Goal: Task Accomplishment & Management: Use online tool/utility

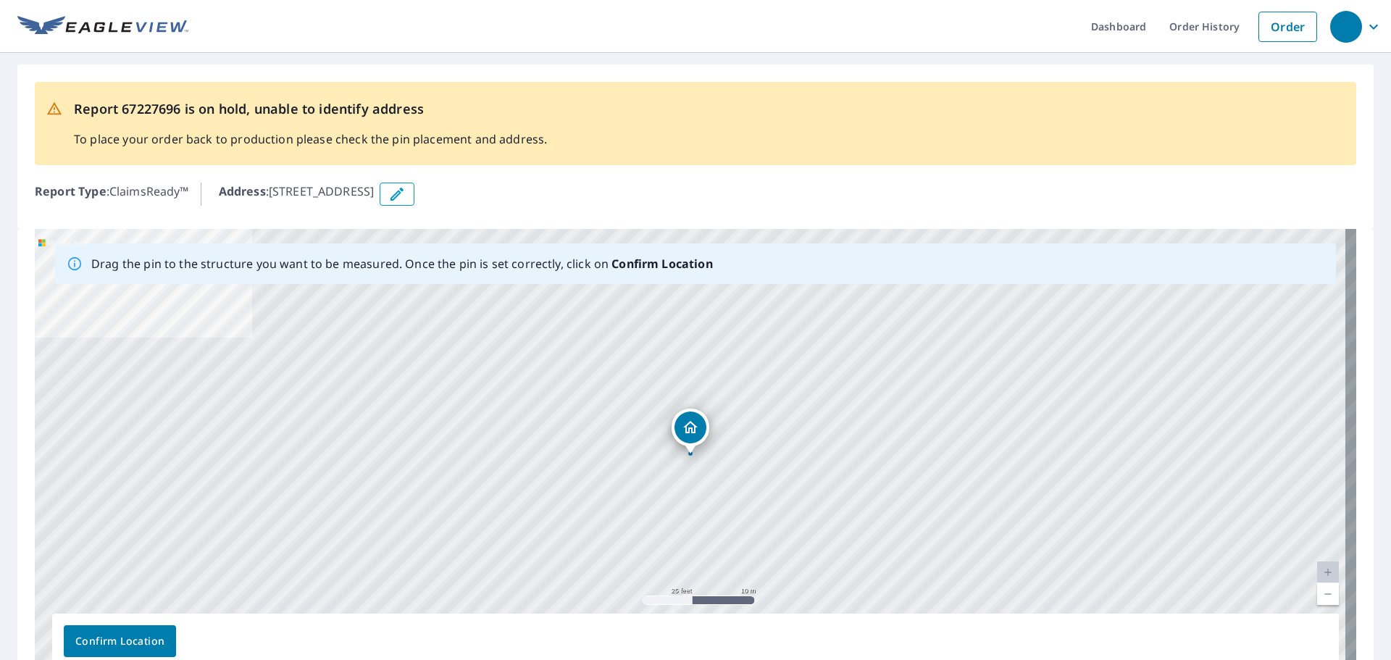
scroll to position [72, 0]
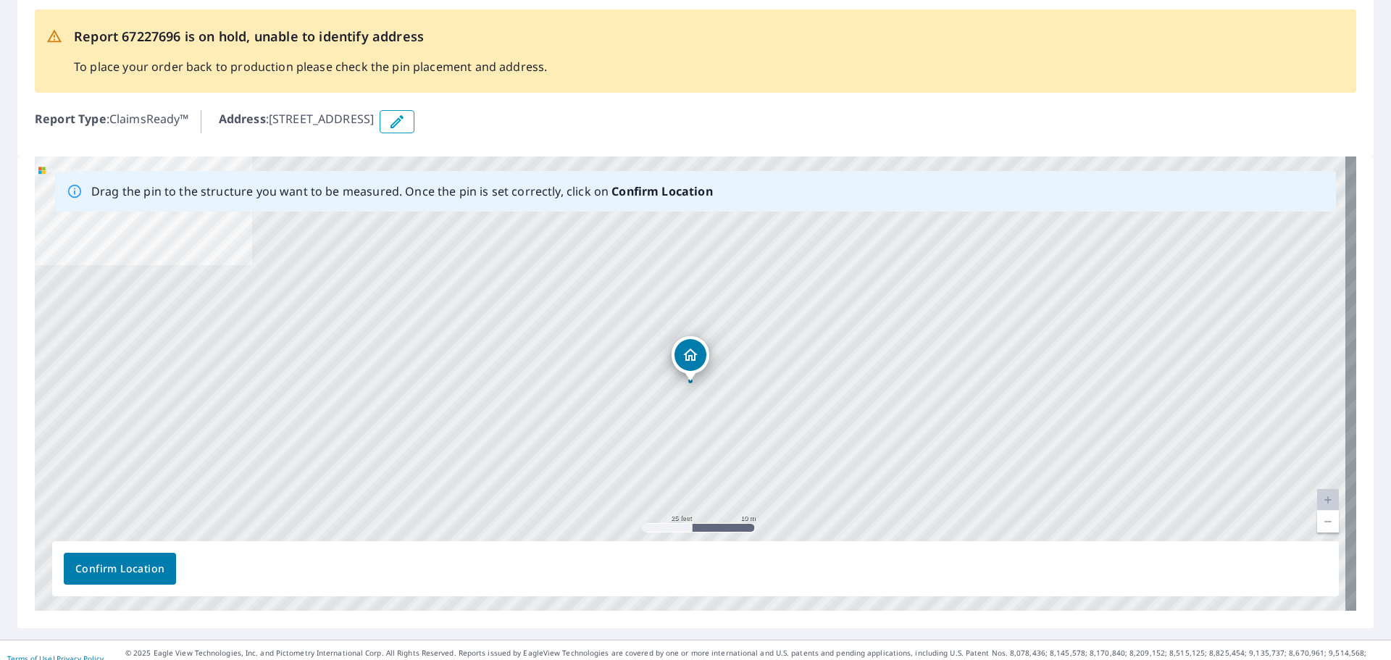
click at [927, 399] on link "Current Level 20, Zoom Out" at bounding box center [1328, 522] width 22 height 22
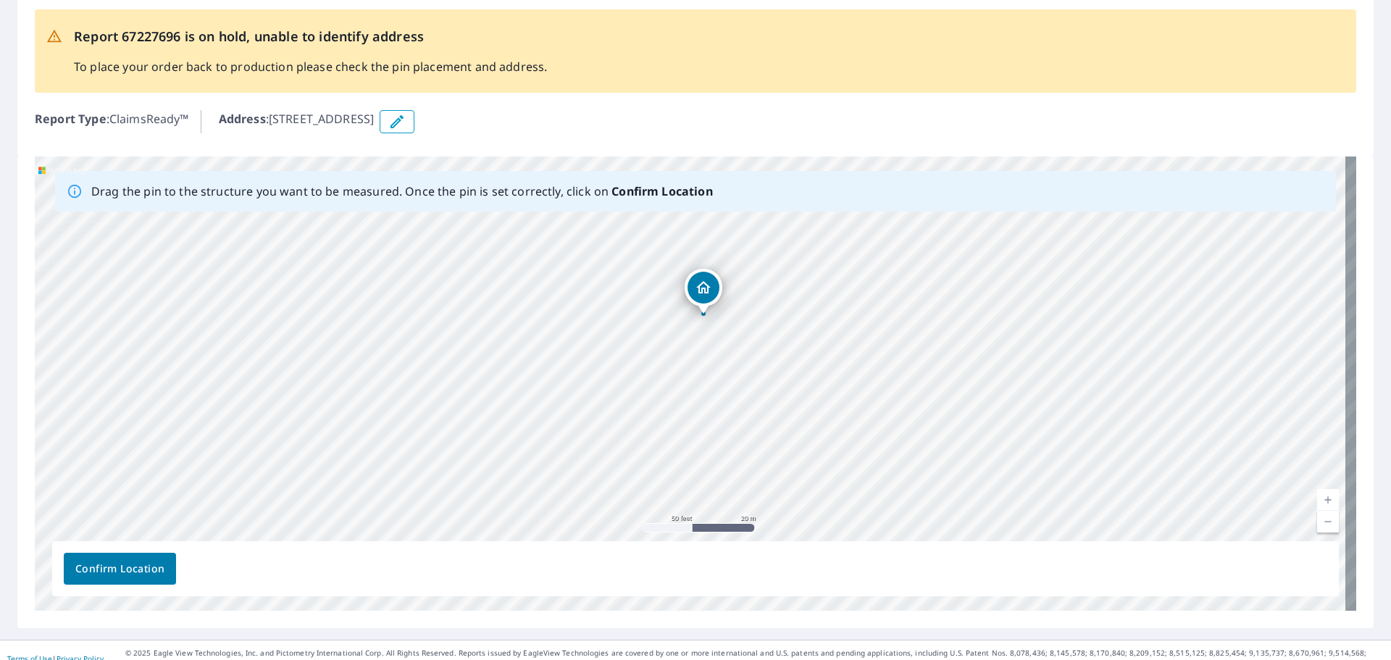
drag, startPoint x: 792, startPoint y: 472, endPoint x: 803, endPoint y: 414, distance: 59.0
click at [803, 399] on div "[STREET_ADDRESS]" at bounding box center [696, 384] width 1322 height 454
drag, startPoint x: 740, startPoint y: 373, endPoint x: 680, endPoint y: 591, distance: 226.2
click at [680, 399] on div "Drag the pin to the structure you want to be measured. Once the pin is set corr…" at bounding box center [696, 384] width 1322 height 454
click at [728, 399] on div "[STREET_ADDRESS]" at bounding box center [696, 384] width 1322 height 454
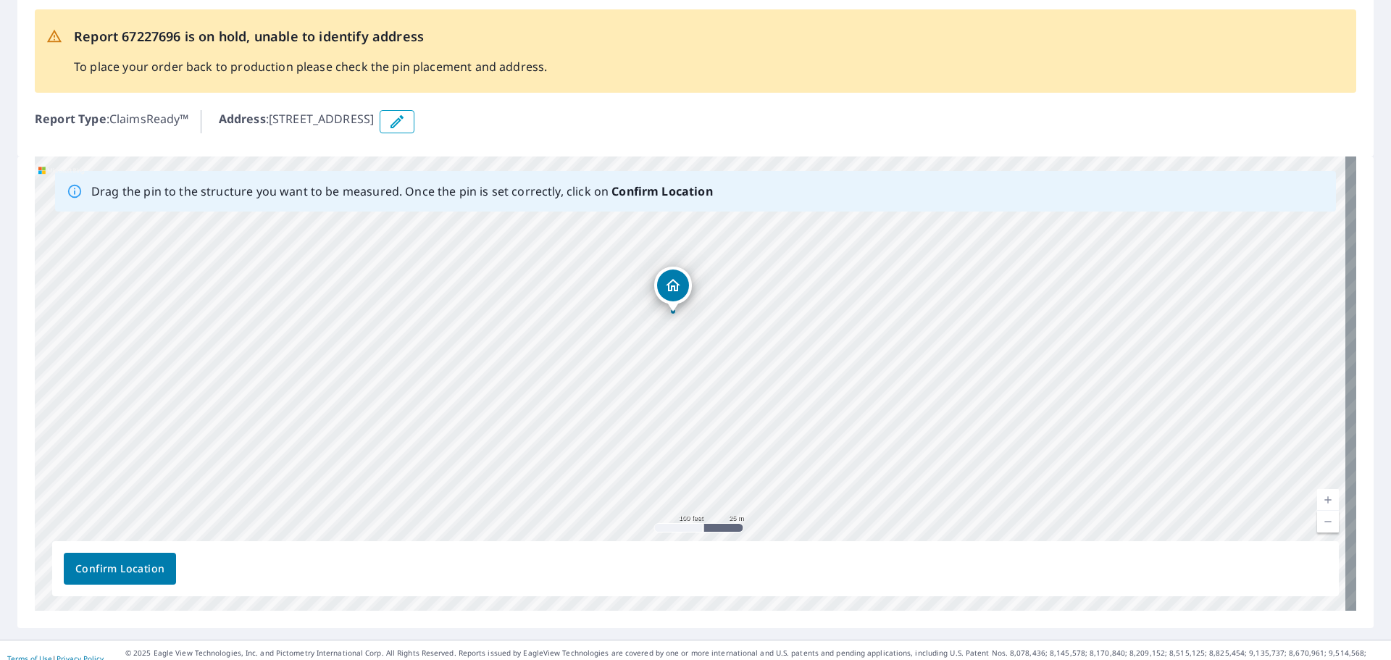
drag, startPoint x: 807, startPoint y: 308, endPoint x: 794, endPoint y: 254, distance: 55.2
click at [794, 254] on div "[STREET_ADDRESS]" at bounding box center [696, 384] width 1322 height 454
drag, startPoint x: 756, startPoint y: 334, endPoint x: 843, endPoint y: 421, distance: 123.0
click at [843, 399] on div "[STREET_ADDRESS]" at bounding box center [696, 384] width 1322 height 454
drag, startPoint x: 458, startPoint y: 333, endPoint x: 520, endPoint y: 357, distance: 66.1
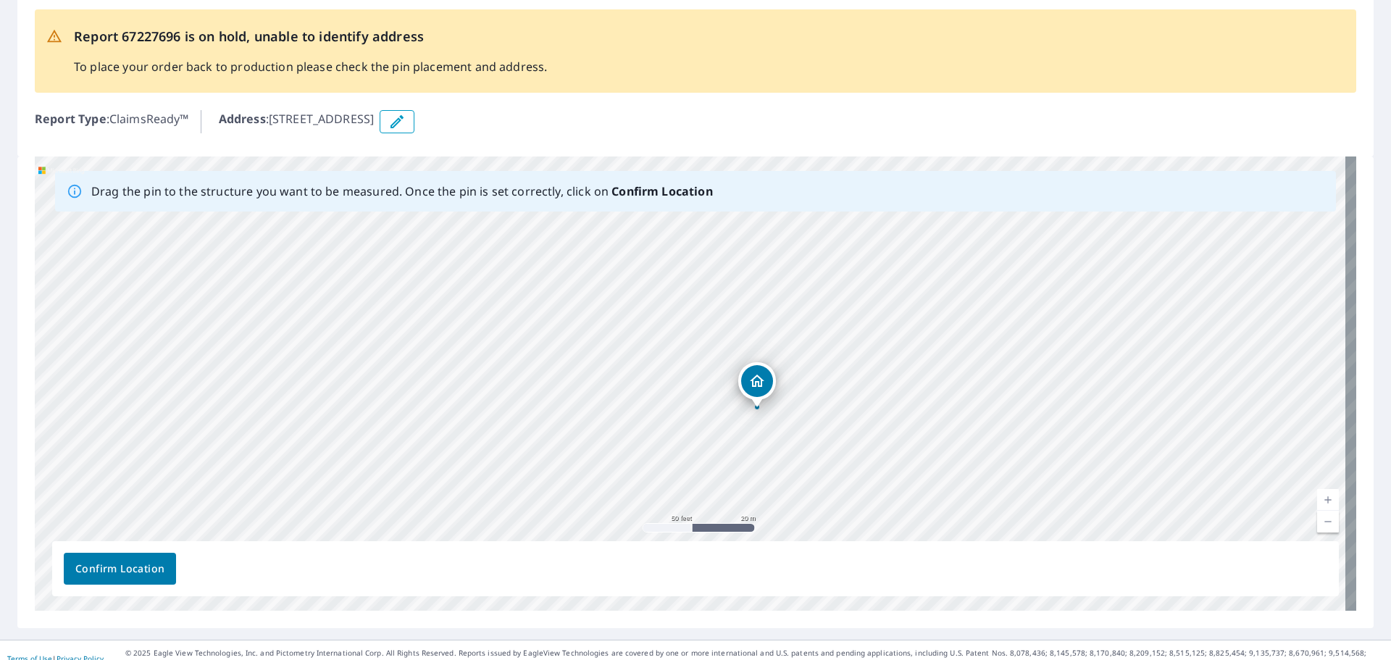
click at [520, 357] on div "[STREET_ADDRESS]" at bounding box center [696, 384] width 1322 height 454
click at [140, 399] on span "Confirm Location" at bounding box center [119, 569] width 89 height 18
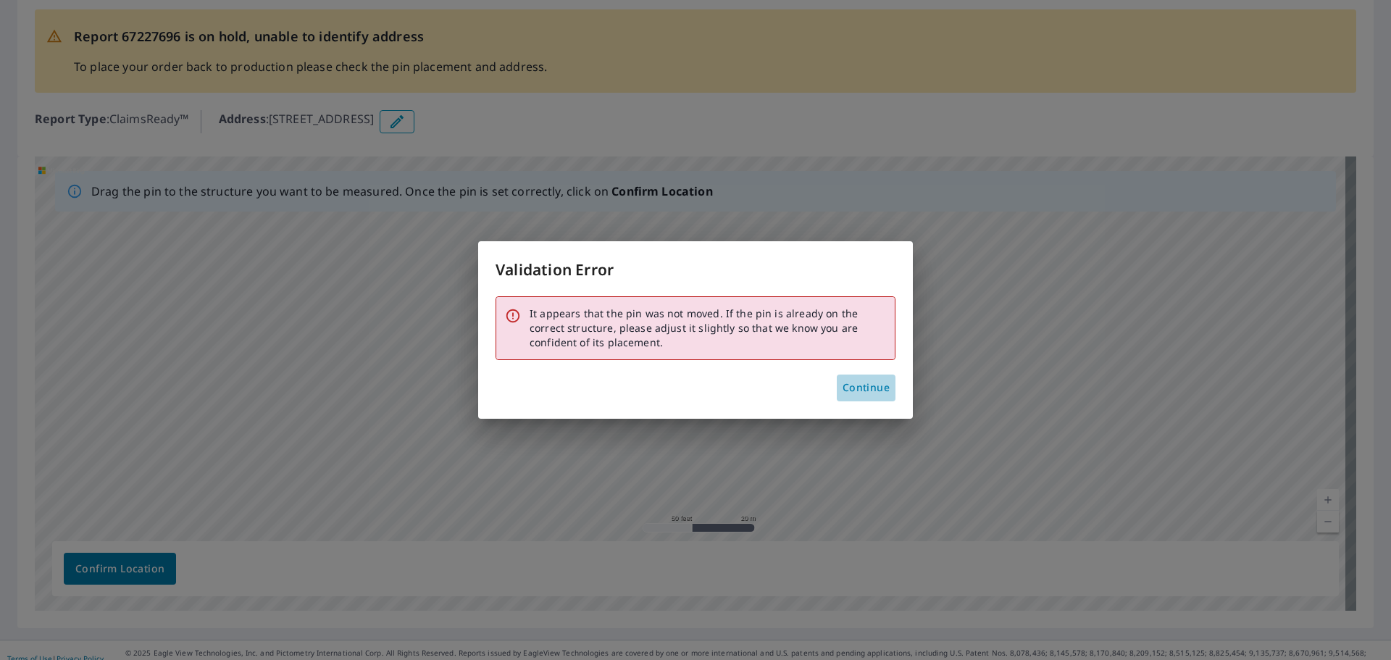
click at [874, 389] on span "Continue" at bounding box center [866, 388] width 47 height 18
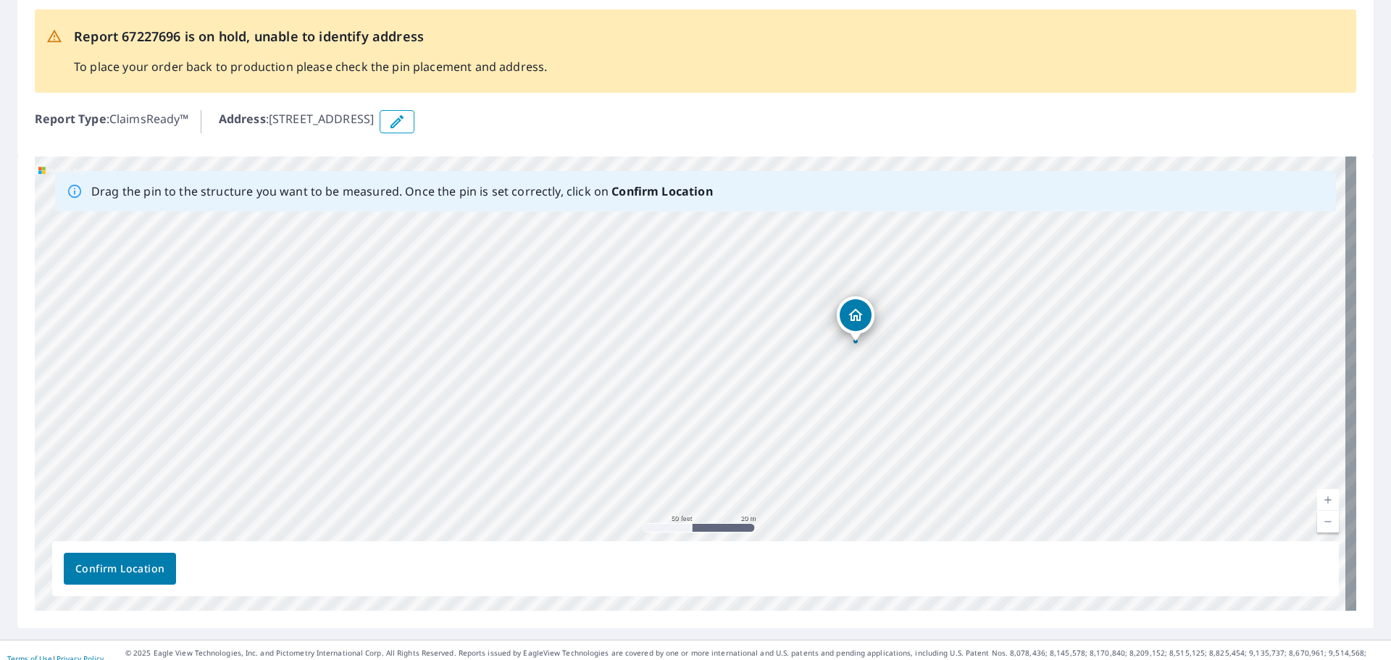
drag, startPoint x: 622, startPoint y: 457, endPoint x: 788, endPoint y: 417, distance: 169.9
click at [788, 399] on div "[STREET_ADDRESS]" at bounding box center [696, 384] width 1322 height 454
drag, startPoint x: 678, startPoint y: 450, endPoint x: 620, endPoint y: 416, distance: 66.6
click at [620, 399] on div "[STREET_ADDRESS]" at bounding box center [696, 384] width 1322 height 454
drag, startPoint x: 599, startPoint y: 351, endPoint x: 623, endPoint y: 381, distance: 38.7
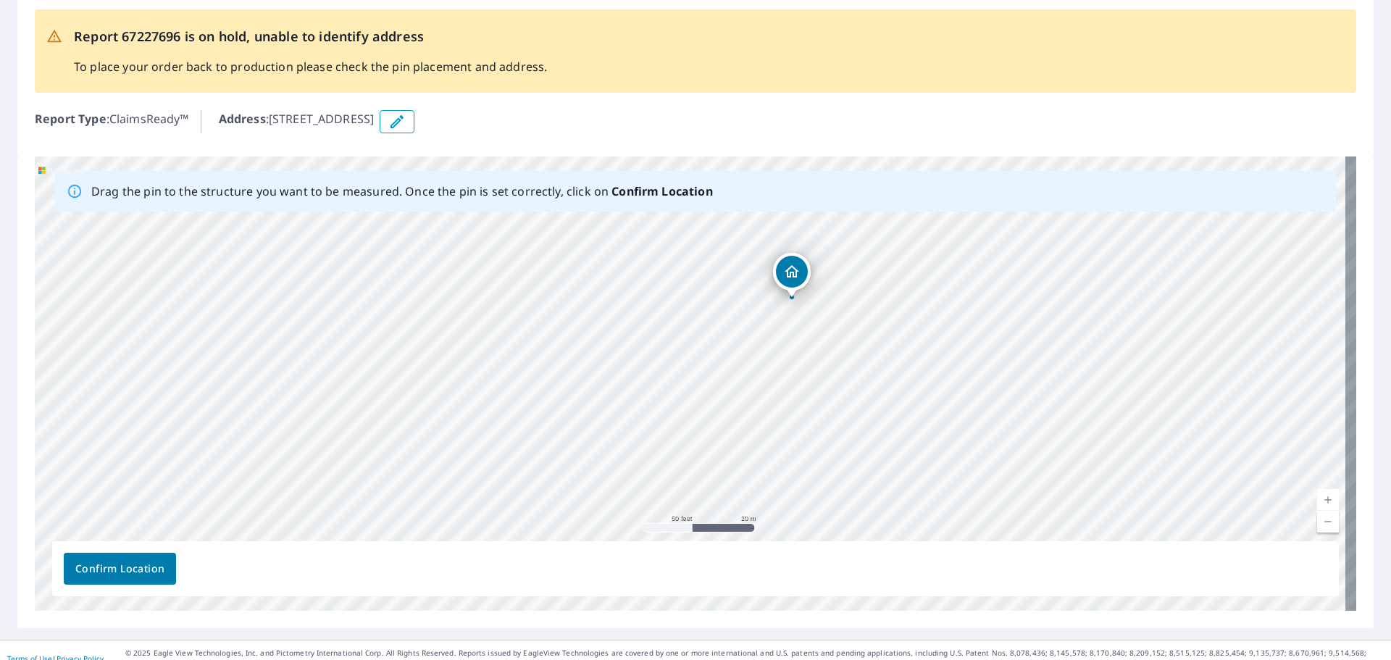
click at [623, 381] on div "[STREET_ADDRESS]" at bounding box center [696, 384] width 1322 height 454
drag, startPoint x: 603, startPoint y: 403, endPoint x: 607, endPoint y: 228, distance: 174.7
click at [607, 228] on div "[STREET_ADDRESS]" at bounding box center [696, 384] width 1322 height 454
click at [683, 364] on div "[STREET_ADDRESS]" at bounding box center [696, 384] width 1322 height 454
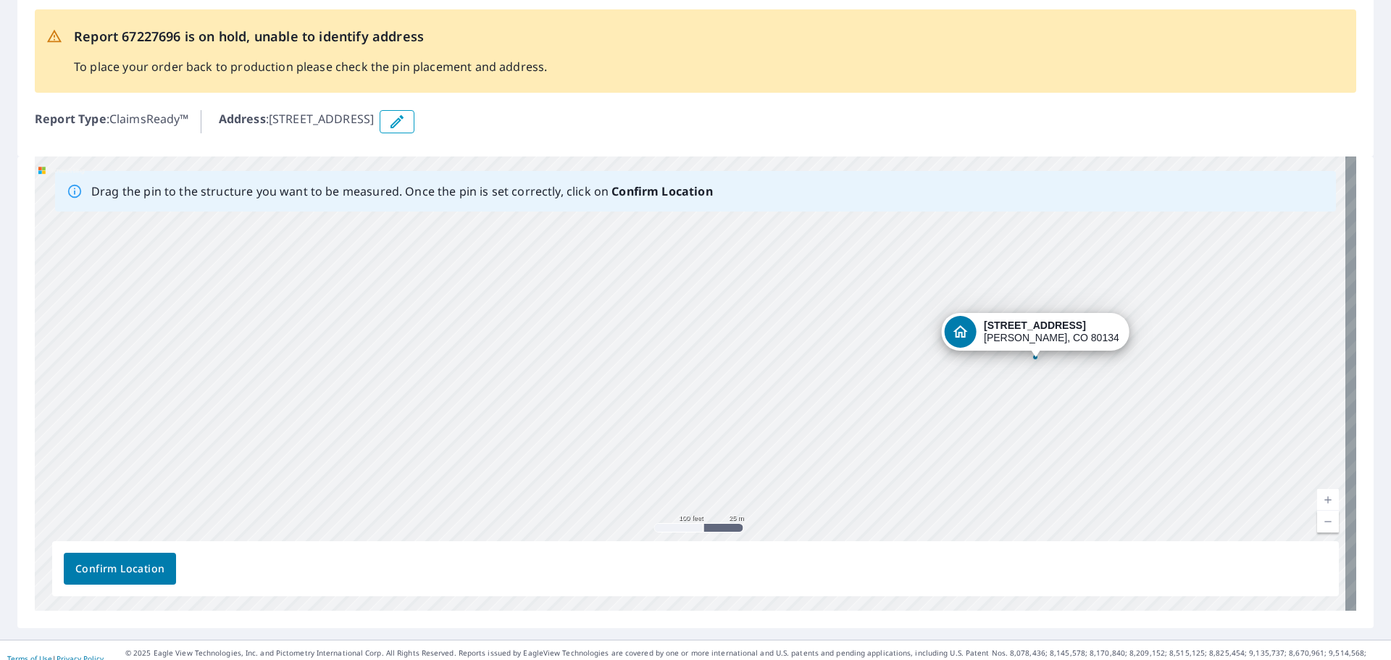
drag, startPoint x: 1104, startPoint y: 420, endPoint x: 1092, endPoint y: 352, distance: 69.2
click at [927, 352] on div "[STREET_ADDRESS]" at bounding box center [696, 384] width 1322 height 454
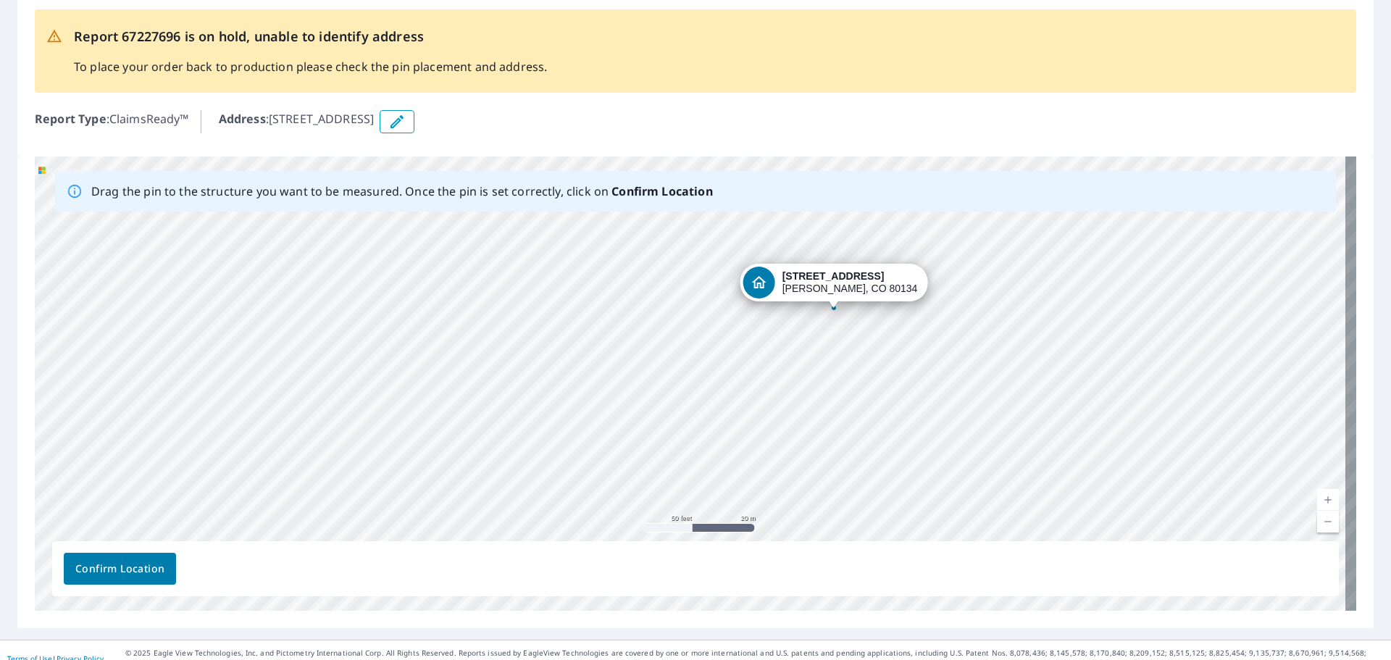
drag, startPoint x: 977, startPoint y: 387, endPoint x: 825, endPoint y: 446, distance: 162.7
click at [825, 399] on div "[STREET_ADDRESS]" at bounding box center [696, 384] width 1322 height 454
click at [927, 399] on div "[STREET_ADDRESS]" at bounding box center [696, 384] width 1322 height 454
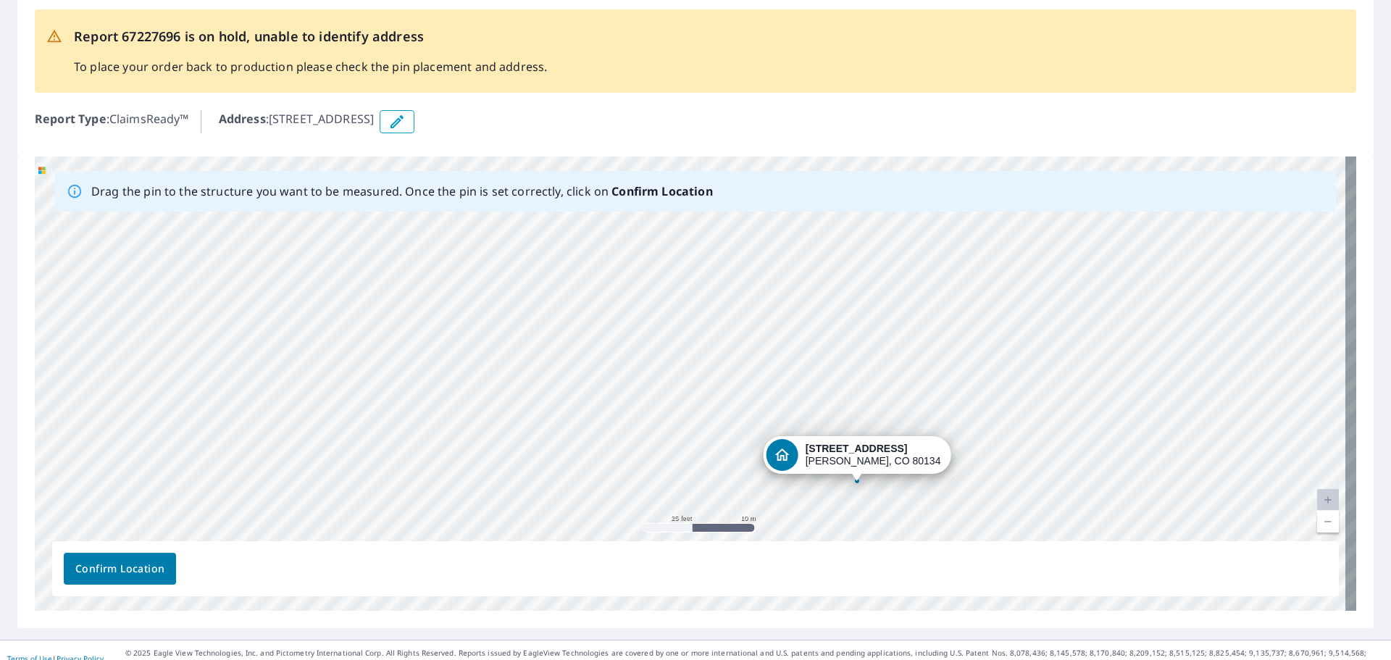
drag, startPoint x: 812, startPoint y: 333, endPoint x: 904, endPoint y: 613, distance: 295.4
click at [914, 399] on div "Dashboard Order History Order Report 67227696 is on hold, unable to identify ad…" at bounding box center [695, 330] width 1391 height 660
click at [685, 334] on div "[STREET_ADDRESS]" at bounding box center [696, 384] width 1322 height 454
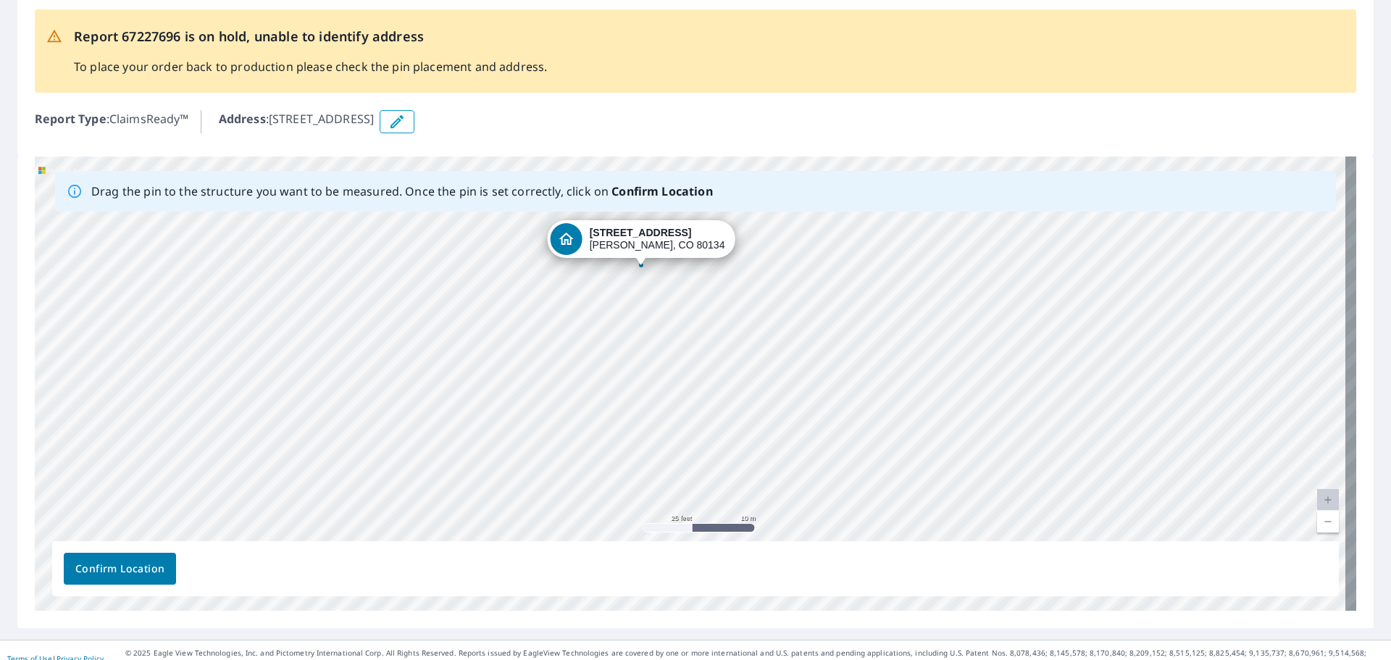
drag, startPoint x: 730, startPoint y: 378, endPoint x: 759, endPoint y: 430, distance: 59.7
click at [759, 399] on div "[STREET_ADDRESS]" at bounding box center [696, 384] width 1322 height 454
click at [724, 399] on div "[STREET_ADDRESS]" at bounding box center [696, 384] width 1322 height 454
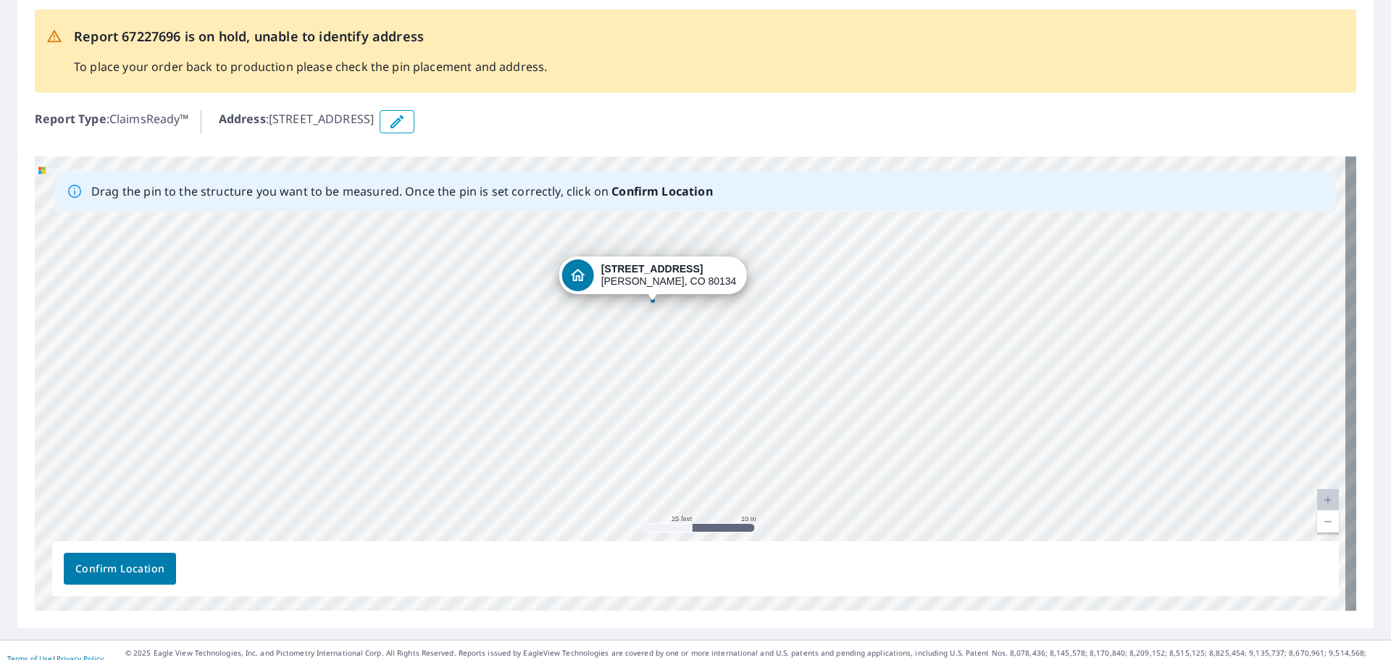
drag, startPoint x: 589, startPoint y: 238, endPoint x: 613, endPoint y: 271, distance: 40.4
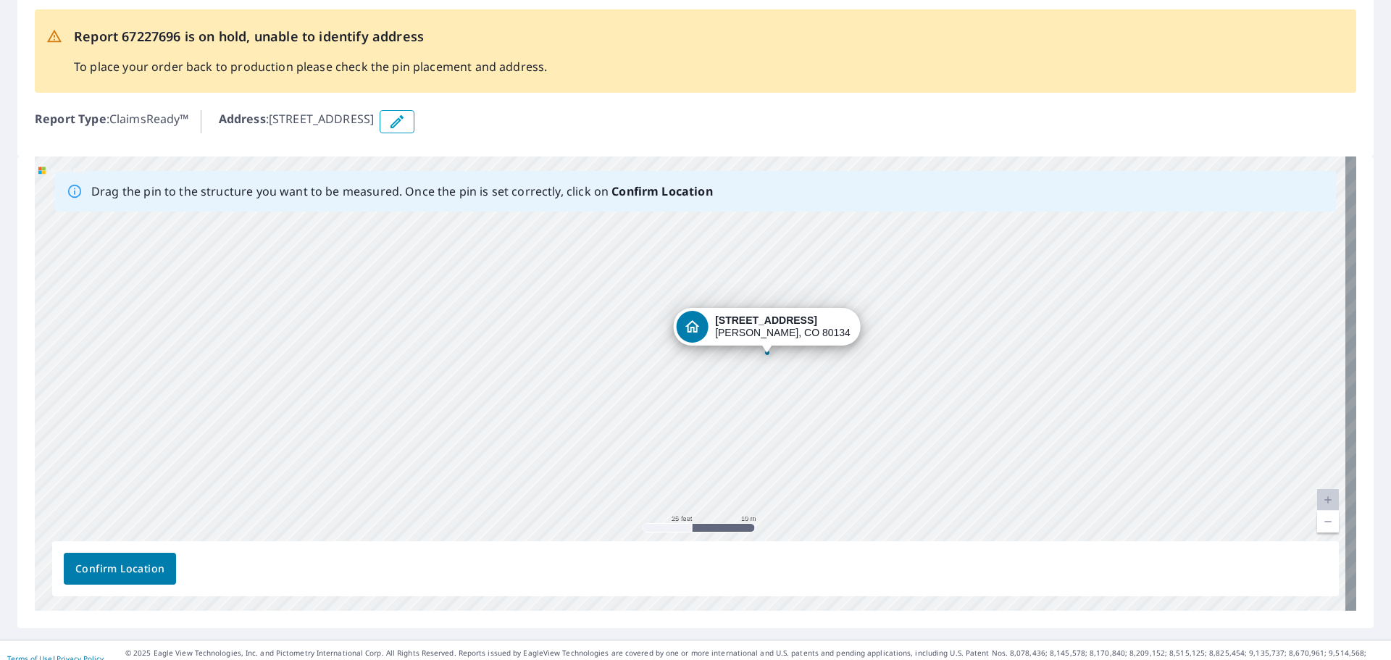
drag, startPoint x: 412, startPoint y: 391, endPoint x: 489, endPoint y: 347, distance: 88.3
click at [481, 353] on div "[STREET_ADDRESS]" at bounding box center [696, 384] width 1322 height 454
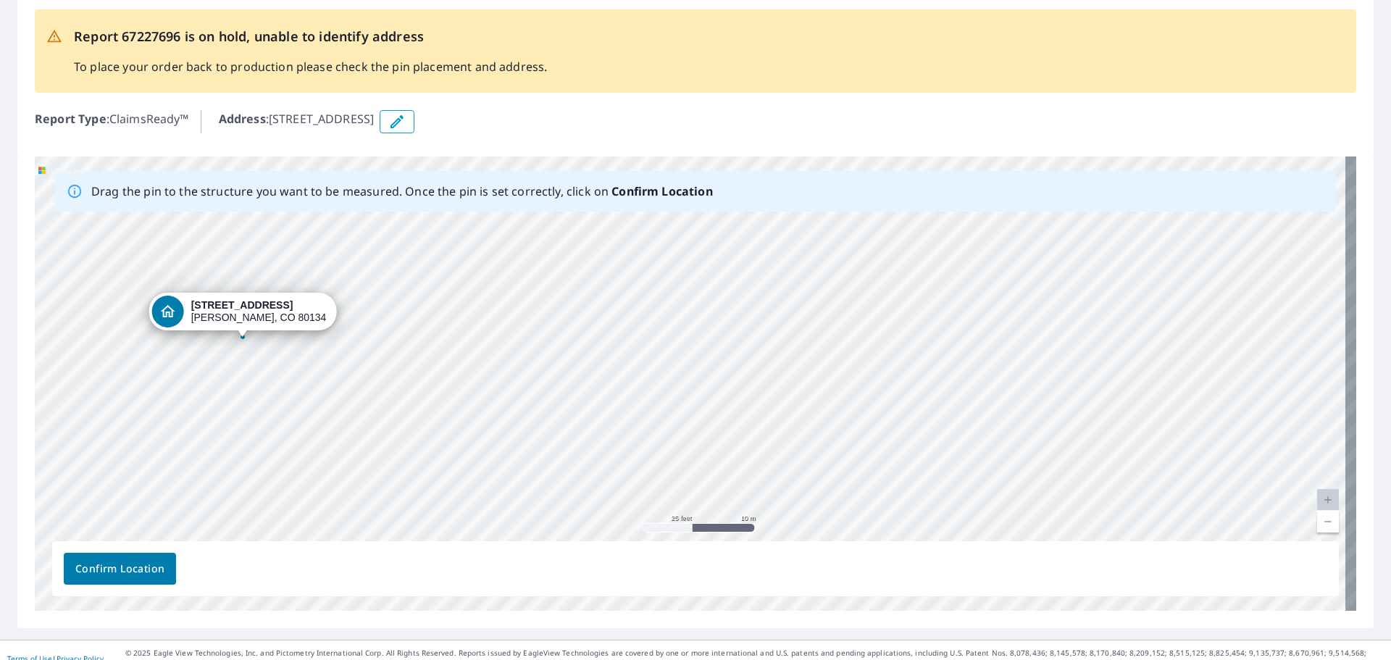
drag, startPoint x: 716, startPoint y: 320, endPoint x: 186, endPoint y: 310, distance: 529.8
click at [186, 310] on div "[STREET_ADDRESS]" at bounding box center [696, 384] width 1322 height 454
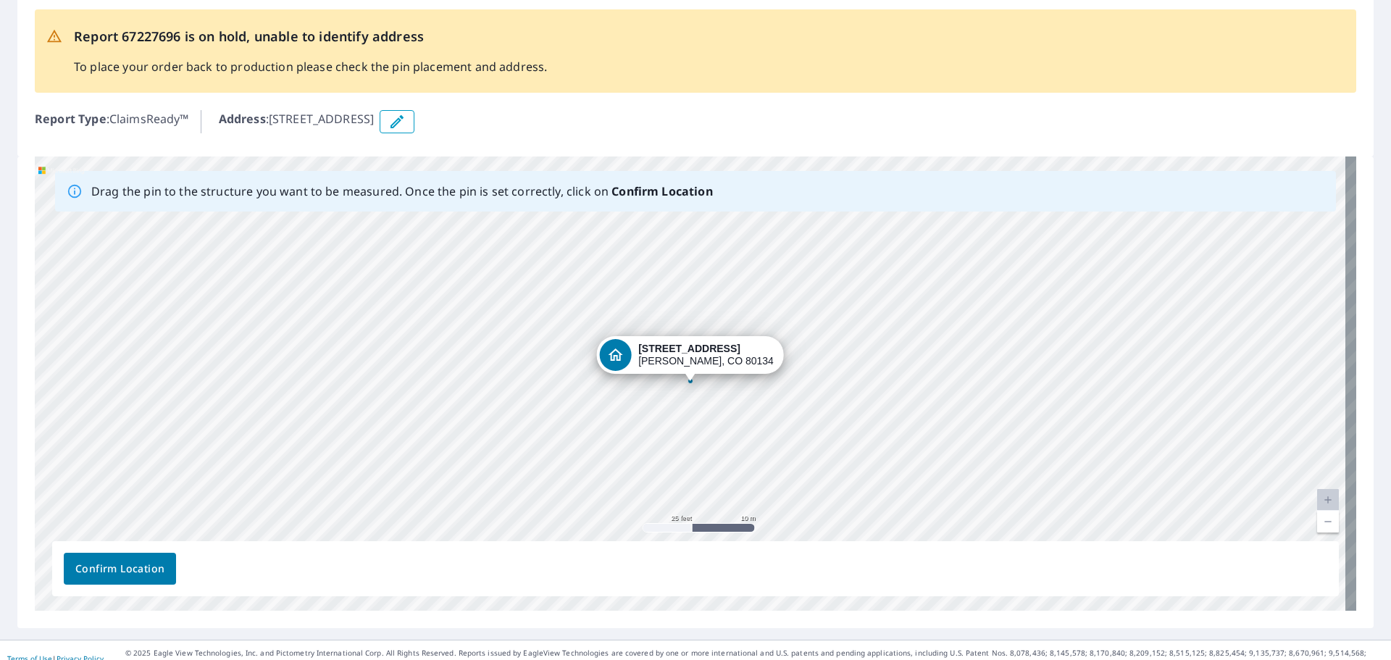
click at [135, 399] on span "Confirm Location" at bounding box center [119, 569] width 89 height 18
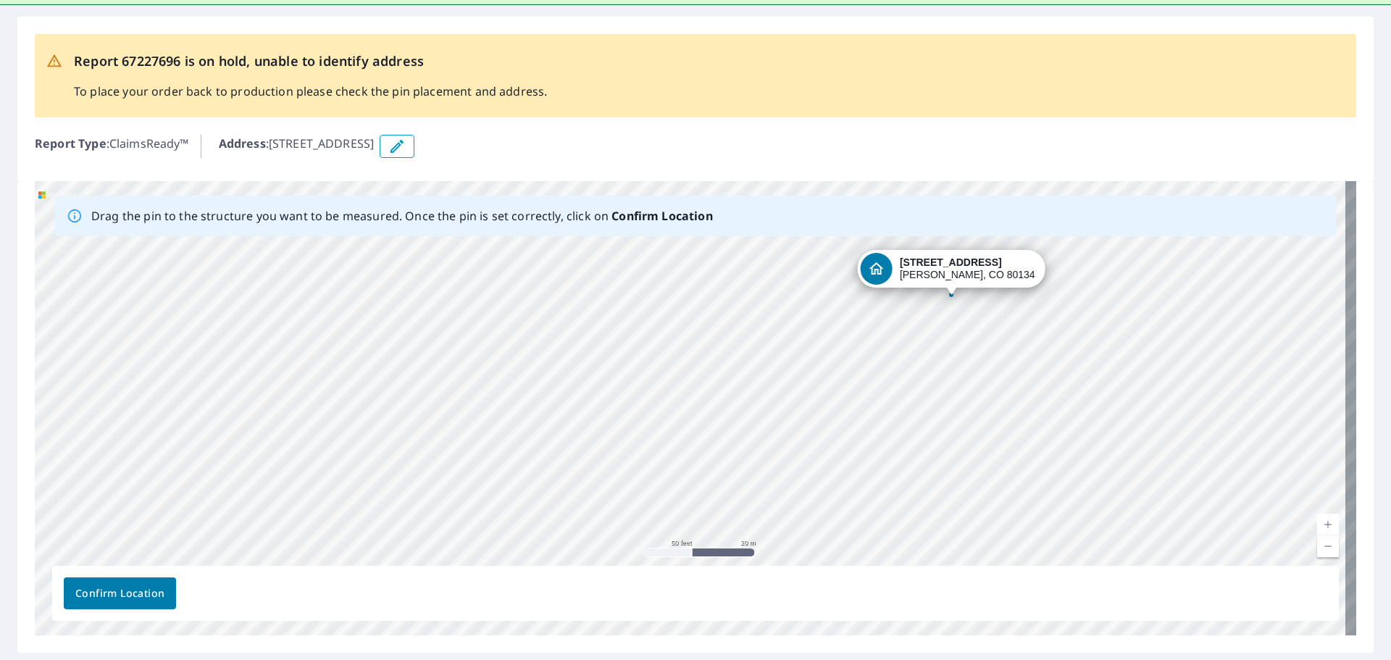
scroll to position [126, 0]
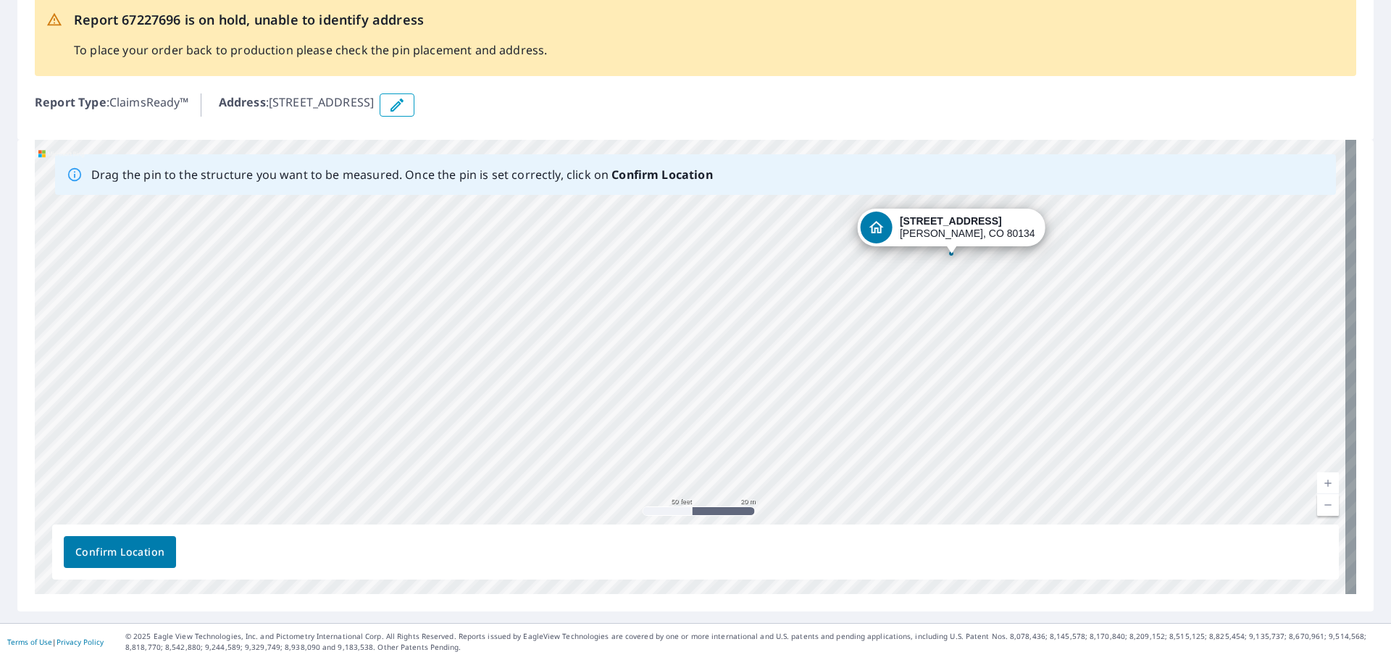
click at [136, 399] on span "Confirm Location" at bounding box center [119, 552] width 89 height 18
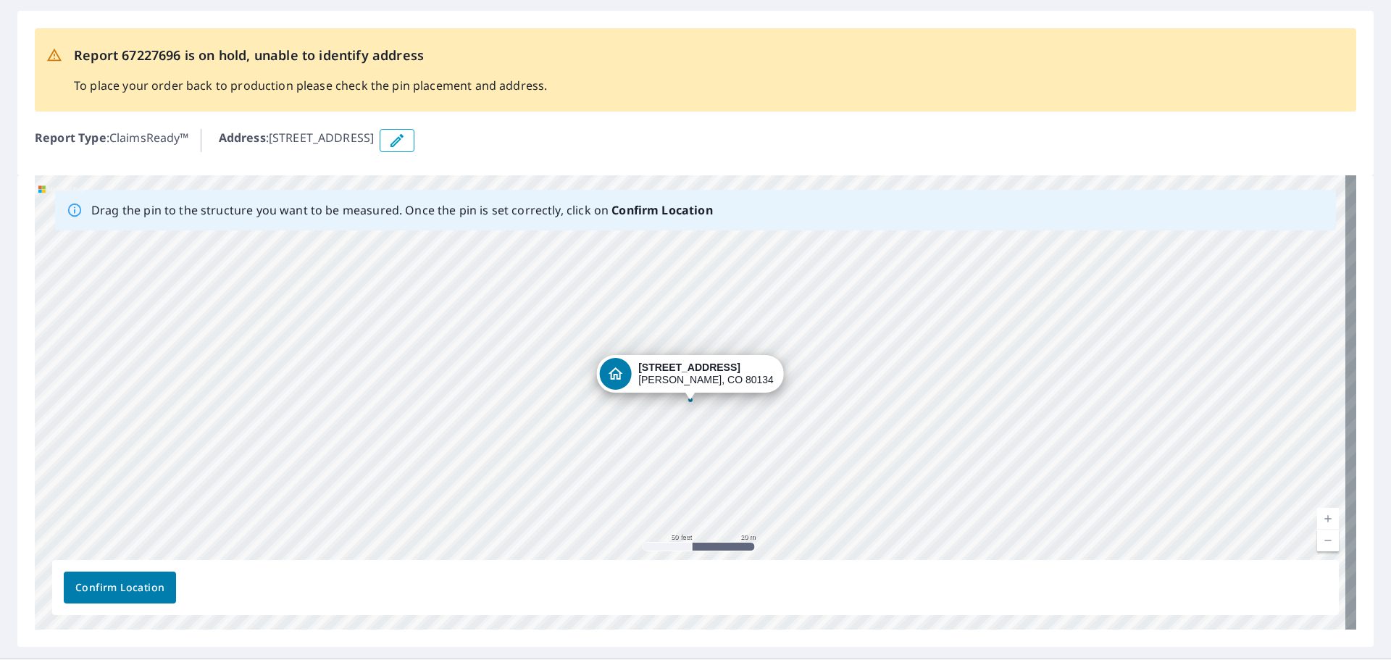
scroll to position [0, 0]
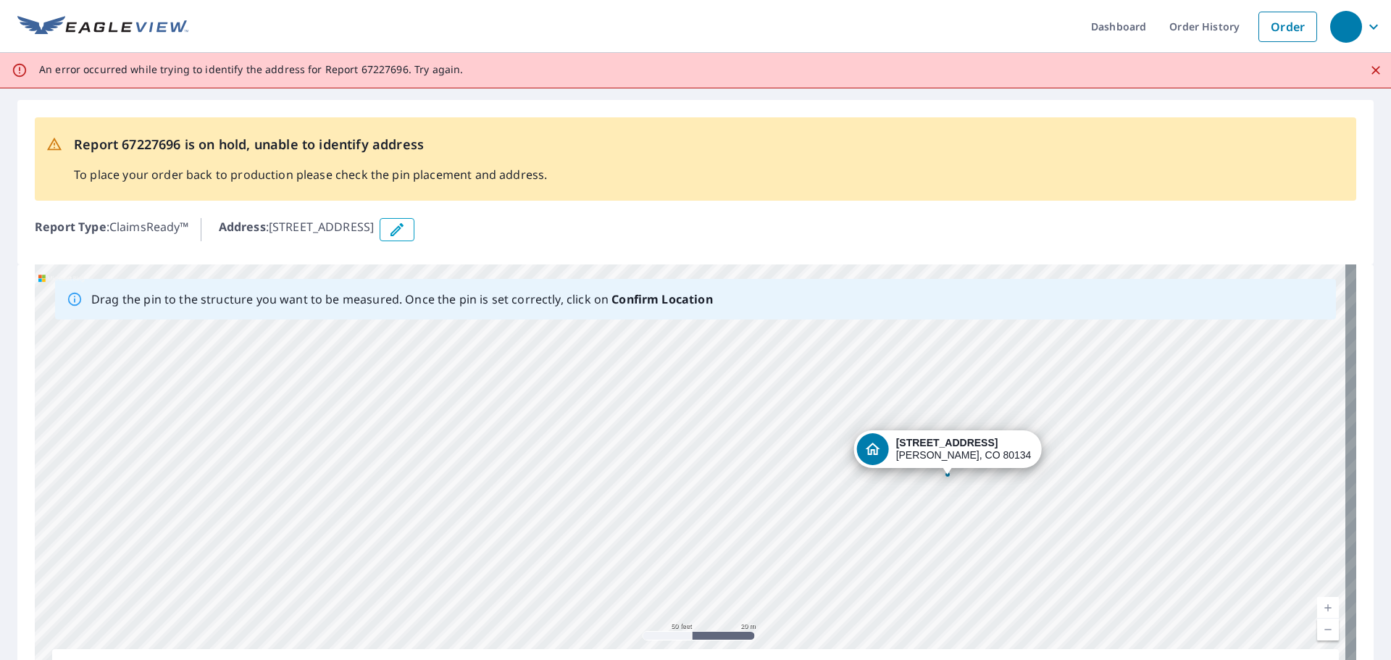
drag, startPoint x: 638, startPoint y: 469, endPoint x: 896, endPoint y: 454, distance: 257.7
click at [896, 399] on div "[STREET_ADDRESS]" at bounding box center [696, 491] width 1322 height 454
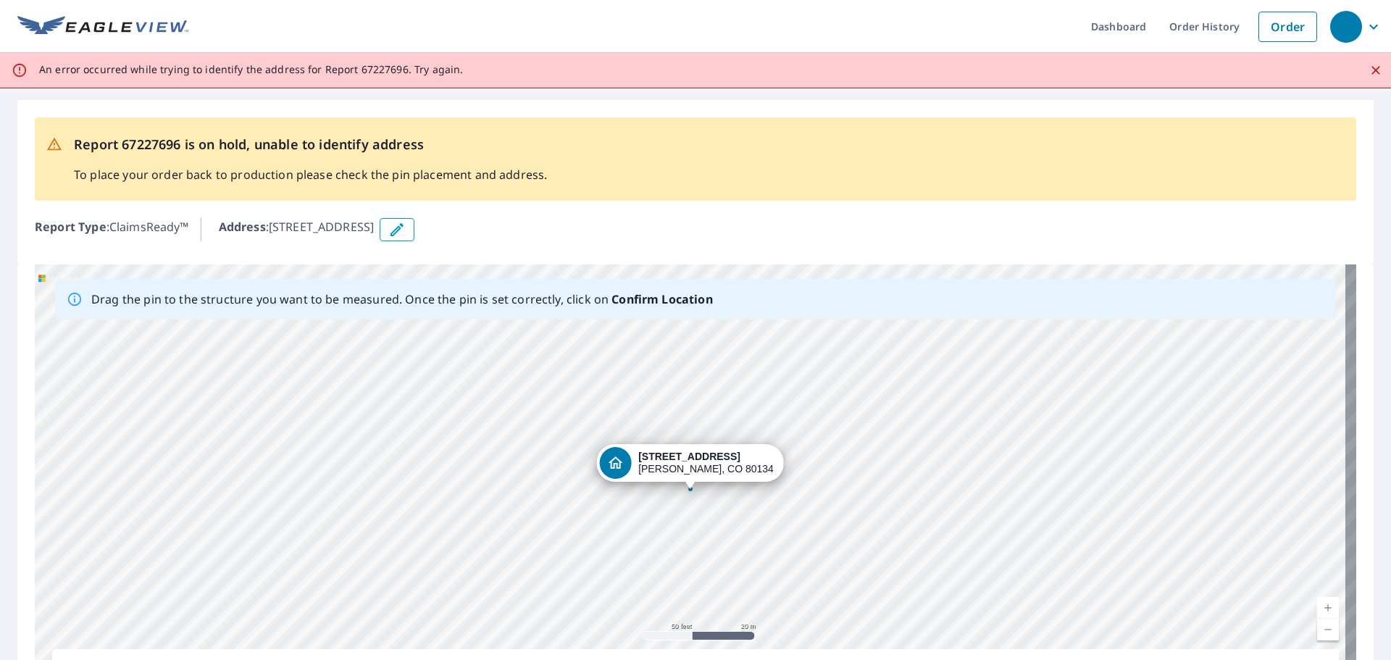
click at [20, 71] on icon at bounding box center [20, 70] width 16 height 16
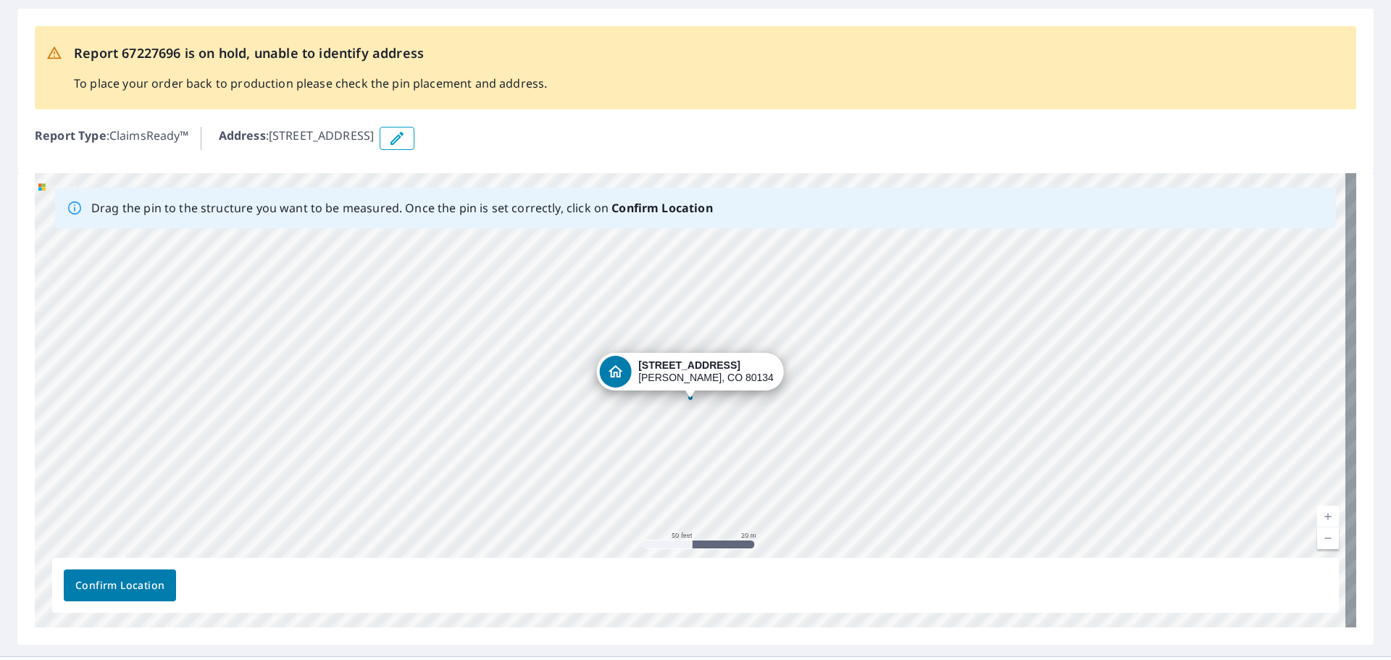
click at [124, 399] on span "Confirm Location" at bounding box center [119, 586] width 89 height 18
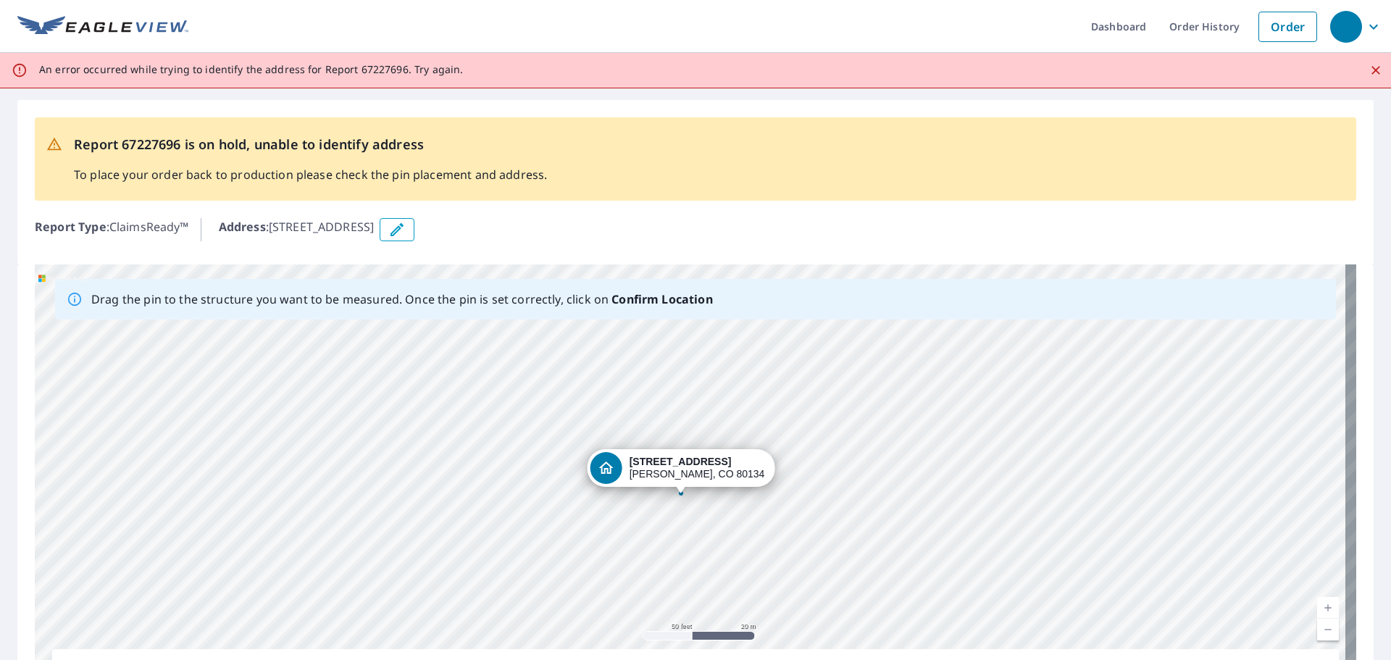
drag, startPoint x: 630, startPoint y: 464, endPoint x: 621, endPoint y: 468, distance: 10.4
click at [621, 399] on div "[STREET_ADDRESS]" at bounding box center [696, 491] width 1322 height 454
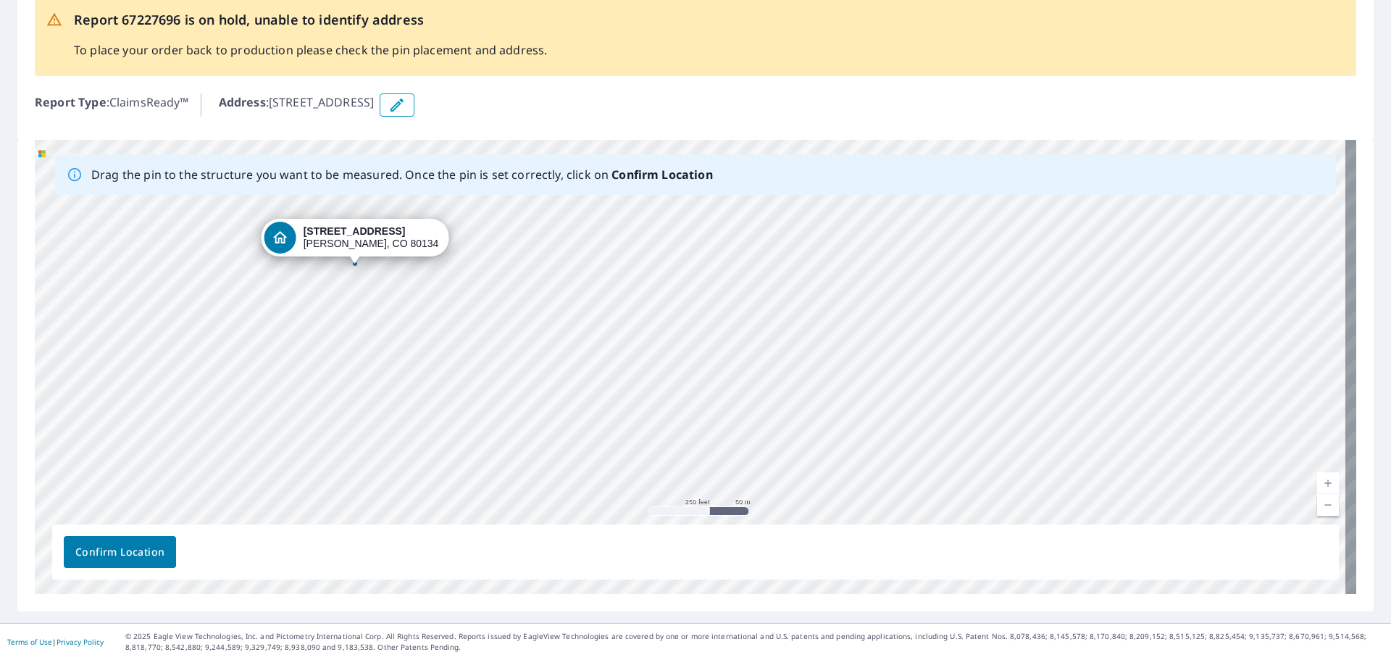
click at [109, 399] on button "Confirm Location" at bounding box center [120, 552] width 112 height 32
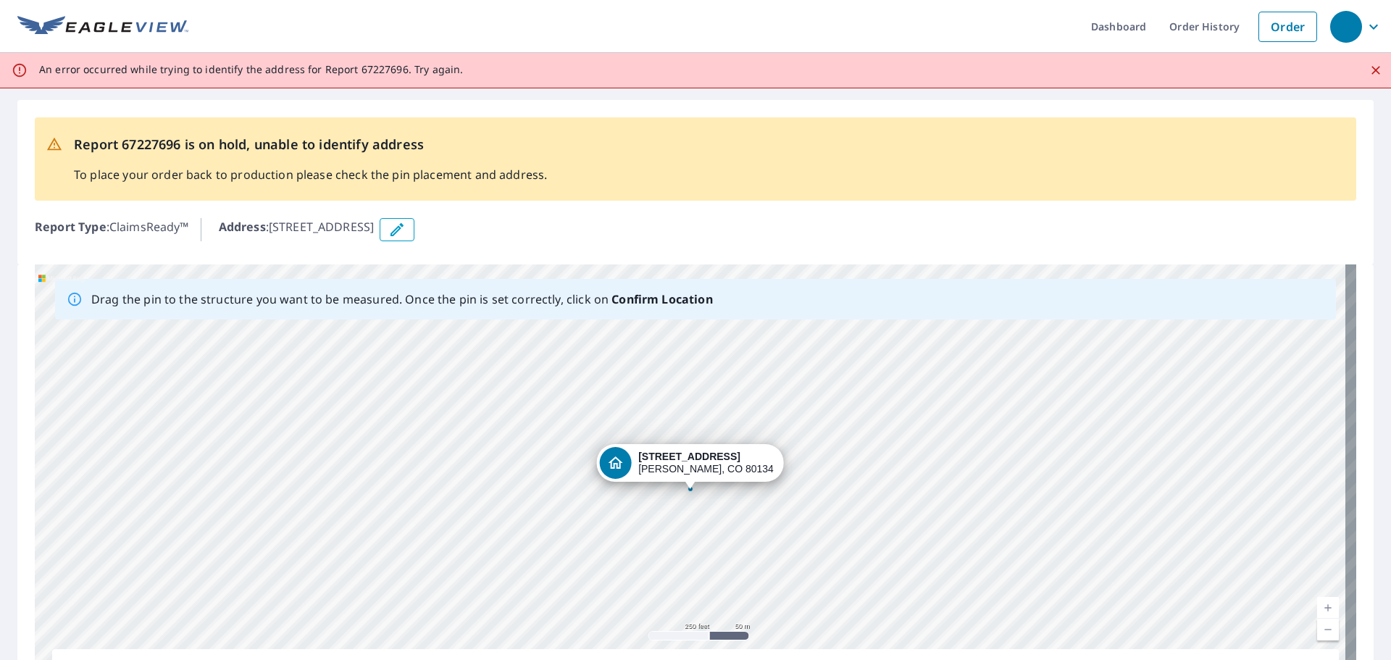
click at [375, 239] on p "Address : [STREET_ADDRESS]" at bounding box center [297, 229] width 156 height 23
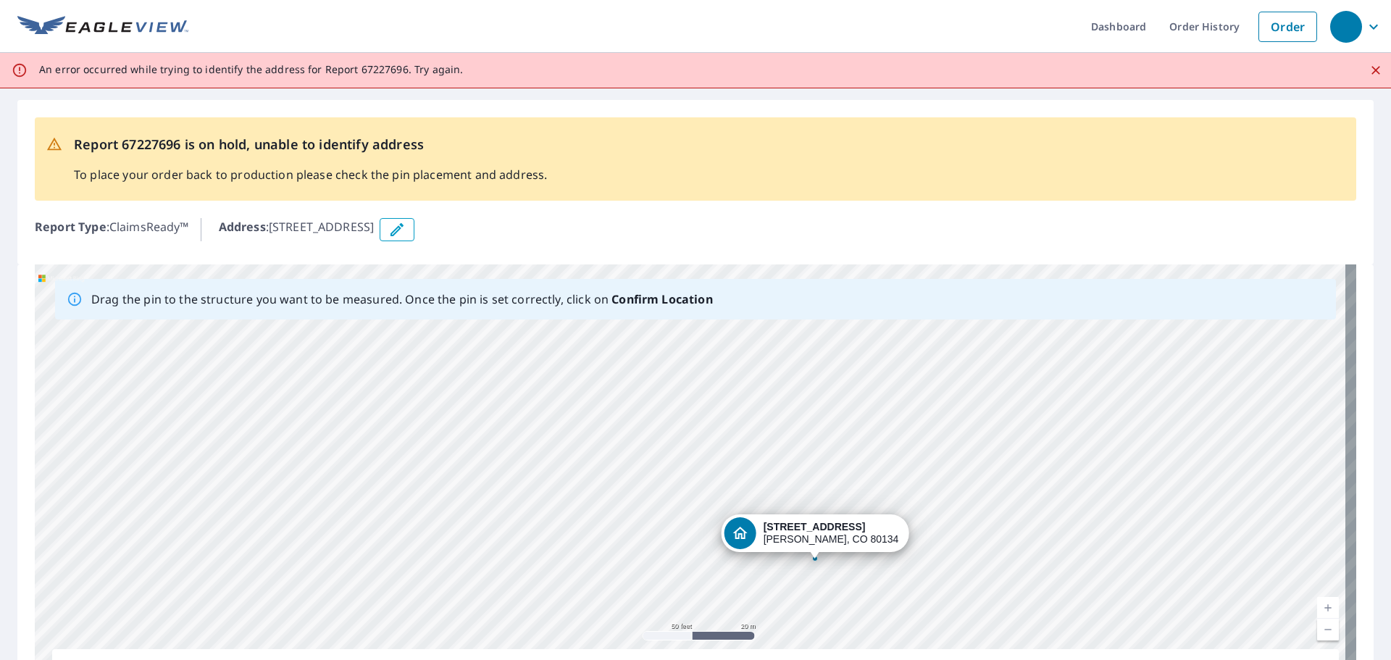
drag, startPoint x: 790, startPoint y: 513, endPoint x: 757, endPoint y: 248, distance: 267.2
click at [757, 248] on div "Report 67227696 is on hold, unable to identify address To place your order back…" at bounding box center [695, 417] width 1391 height 659
drag, startPoint x: 731, startPoint y: 482, endPoint x: 729, endPoint y: 463, distance: 19.0
click at [730, 399] on div "[STREET_ADDRESS]" at bounding box center [696, 491] width 1322 height 454
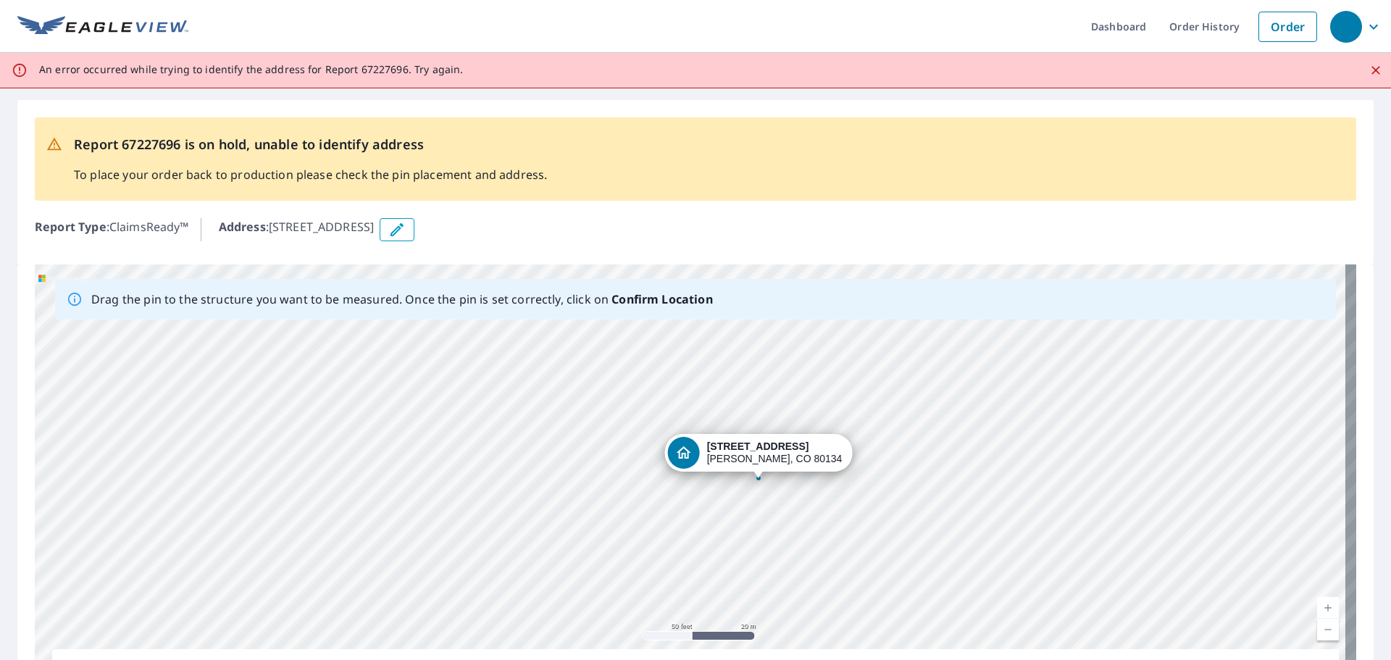
drag, startPoint x: 736, startPoint y: 546, endPoint x: 709, endPoint y: 248, distance: 299.0
click at [709, 248] on div "Report 67227696 is on hold, unable to identify address To place your order back…" at bounding box center [695, 417] width 1391 height 659
click at [688, 399] on div "[STREET_ADDRESS]" at bounding box center [696, 491] width 1322 height 454
drag, startPoint x: 662, startPoint y: 555, endPoint x: 654, endPoint y: 378, distance: 177.7
click at [654, 378] on div "[STREET_ADDRESS]" at bounding box center [696, 491] width 1322 height 454
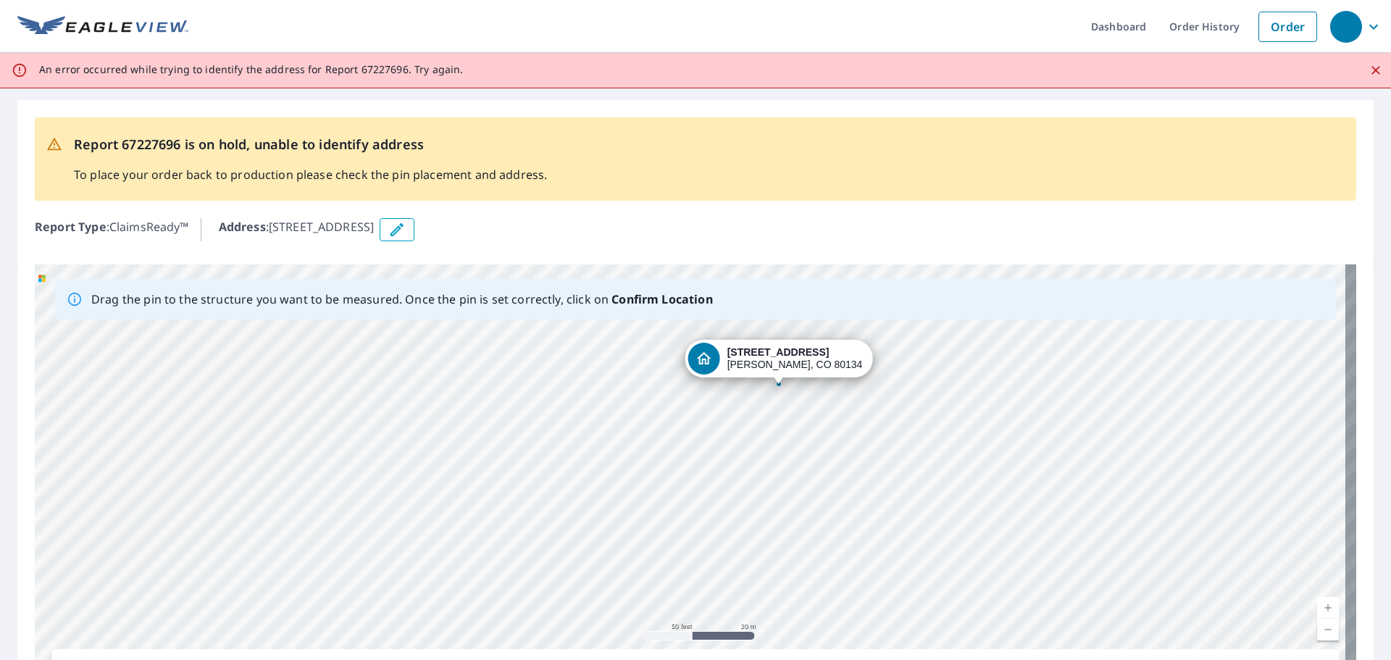
drag, startPoint x: 483, startPoint y: 525, endPoint x: 537, endPoint y: 425, distance: 113.5
click at [537, 399] on div "[STREET_ADDRESS]" at bounding box center [696, 491] width 1322 height 454
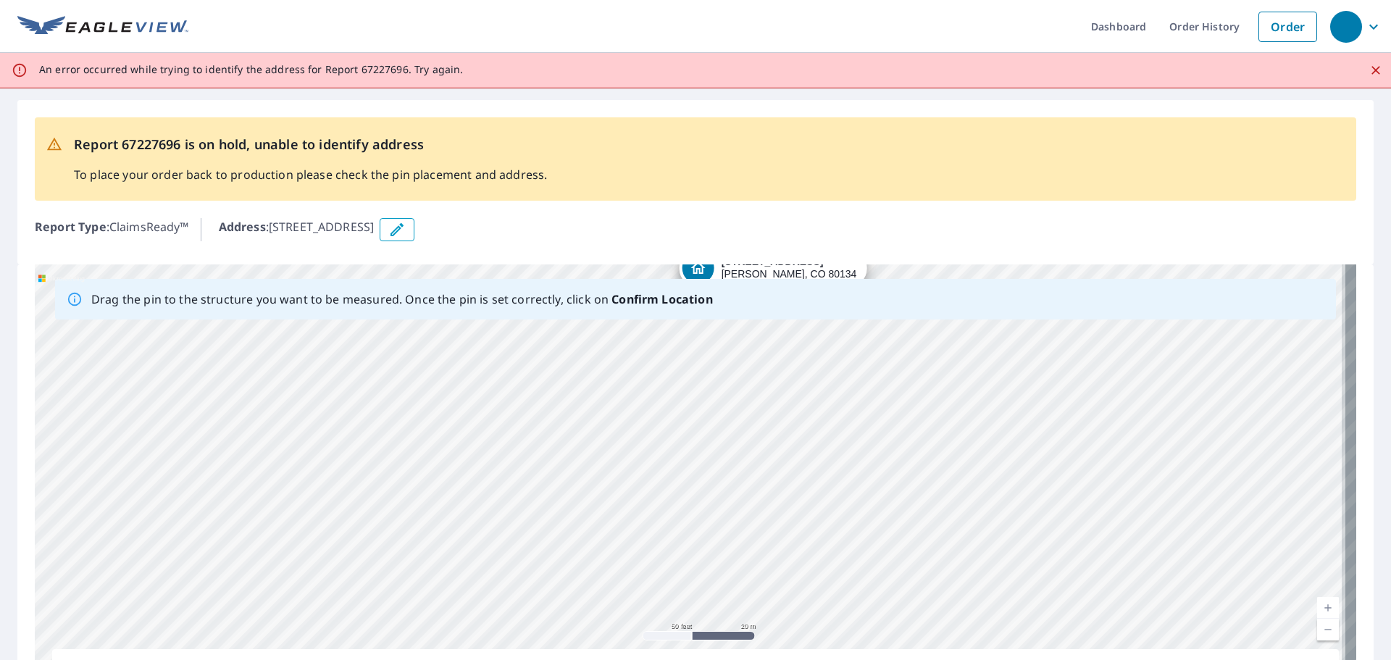
drag, startPoint x: 551, startPoint y: 535, endPoint x: 541, endPoint y: 457, distance: 78.3
click at [541, 399] on div "[STREET_ADDRESS]" at bounding box center [696, 491] width 1322 height 454
drag, startPoint x: 523, startPoint y: 393, endPoint x: 491, endPoint y: 615, distance: 224.1
click at [494, 399] on div "[STREET_ADDRESS]" at bounding box center [696, 491] width 1322 height 454
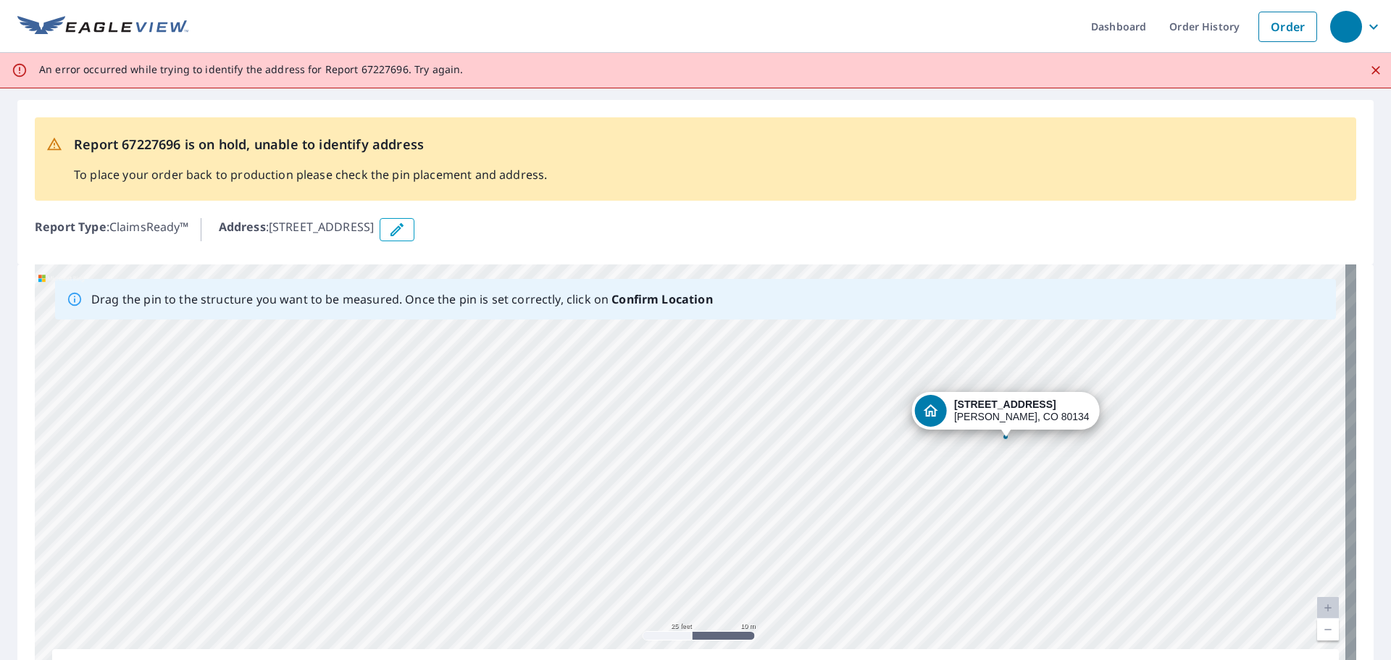
drag, startPoint x: 621, startPoint y: 492, endPoint x: 641, endPoint y: 544, distance: 55.7
click at [641, 399] on div "[STREET_ADDRESS]" at bounding box center [696, 491] width 1322 height 454
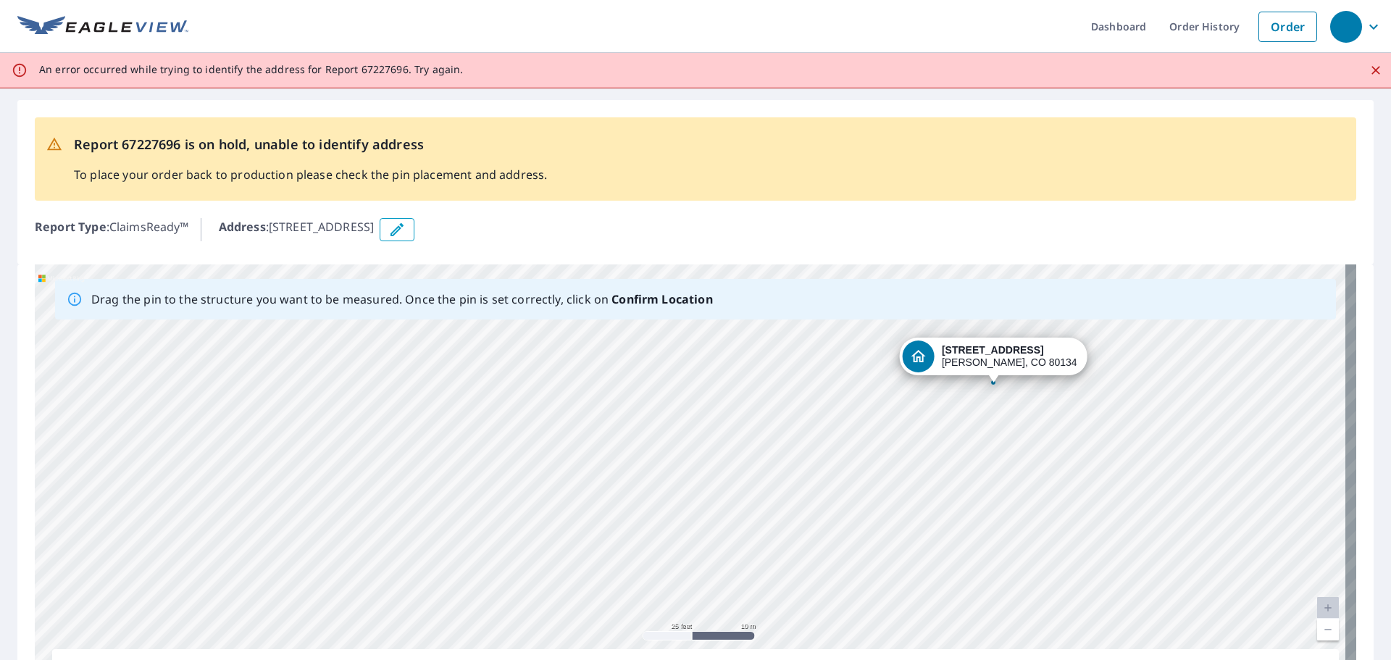
drag, startPoint x: 816, startPoint y: 512, endPoint x: 804, endPoint y: 457, distance: 56.3
click at [804, 399] on div "[STREET_ADDRESS]" at bounding box center [696, 491] width 1322 height 454
click at [480, 399] on div "[STREET_ADDRESS]" at bounding box center [696, 491] width 1322 height 454
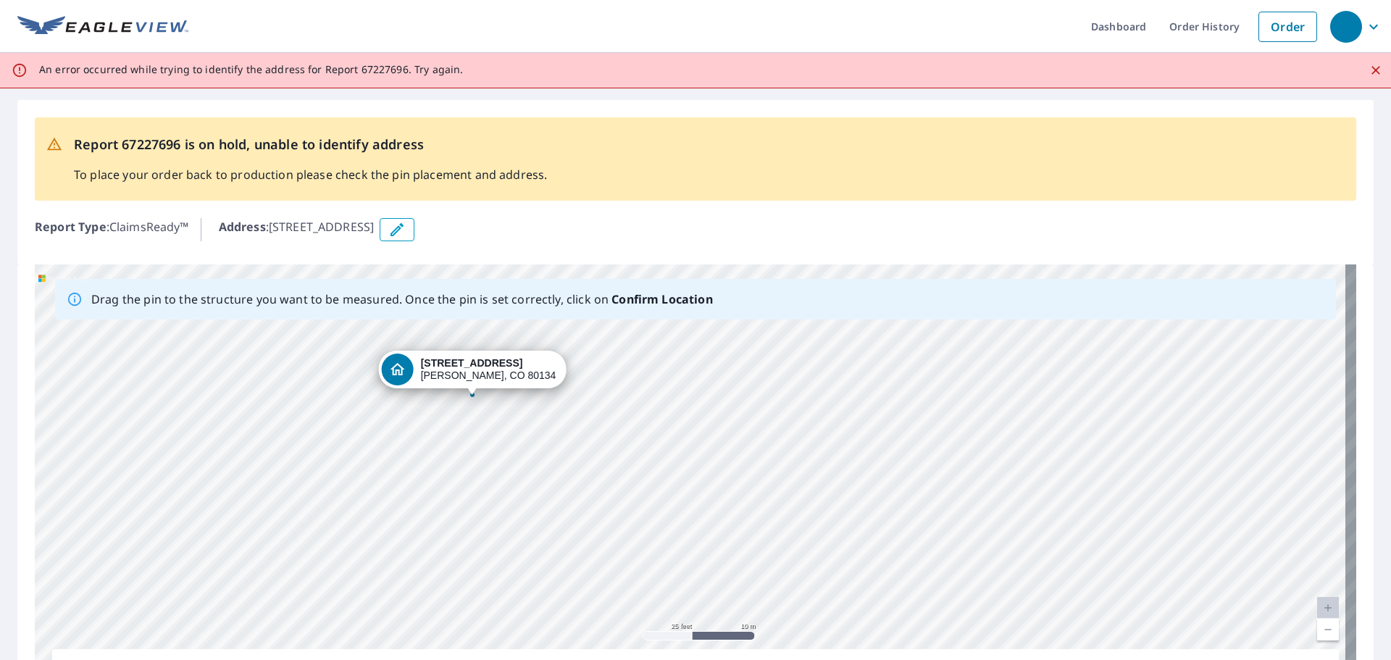
drag, startPoint x: 938, startPoint y: 355, endPoint x: 417, endPoint y: 367, distance: 521.1
click at [417, 367] on div "[STREET_ADDRESS]" at bounding box center [696, 491] width 1322 height 454
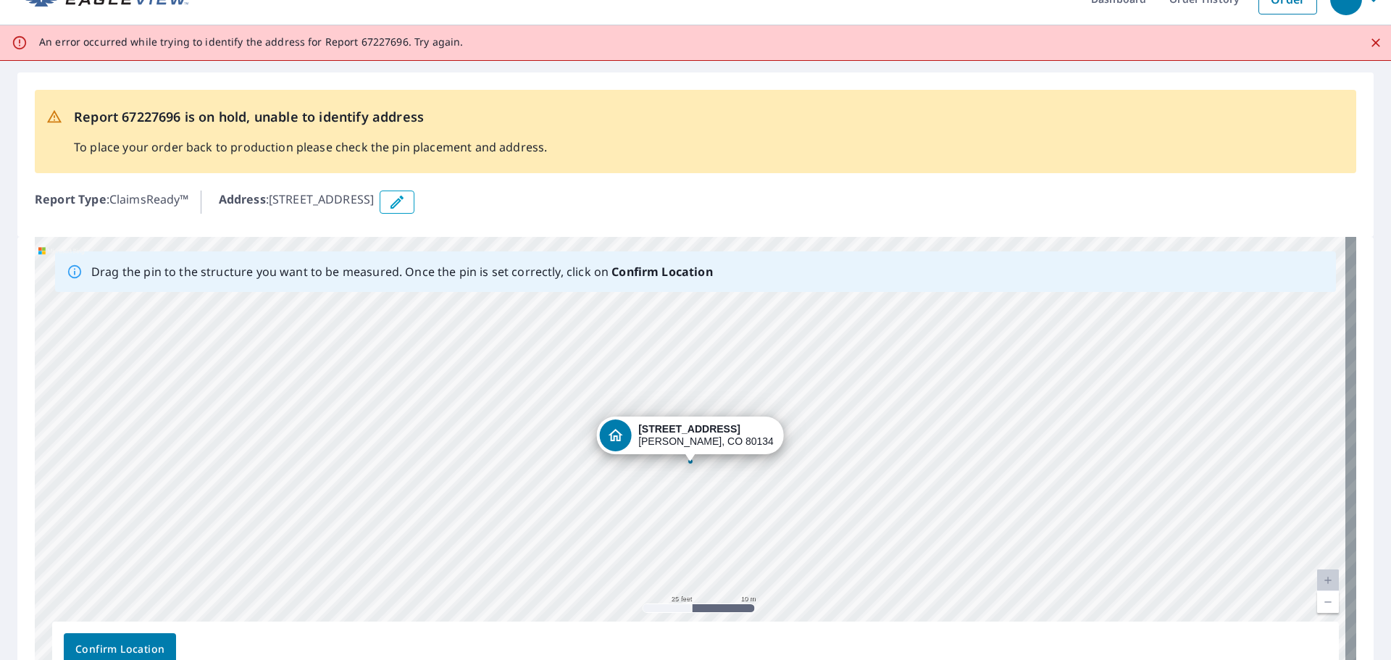
scroll to position [125, 0]
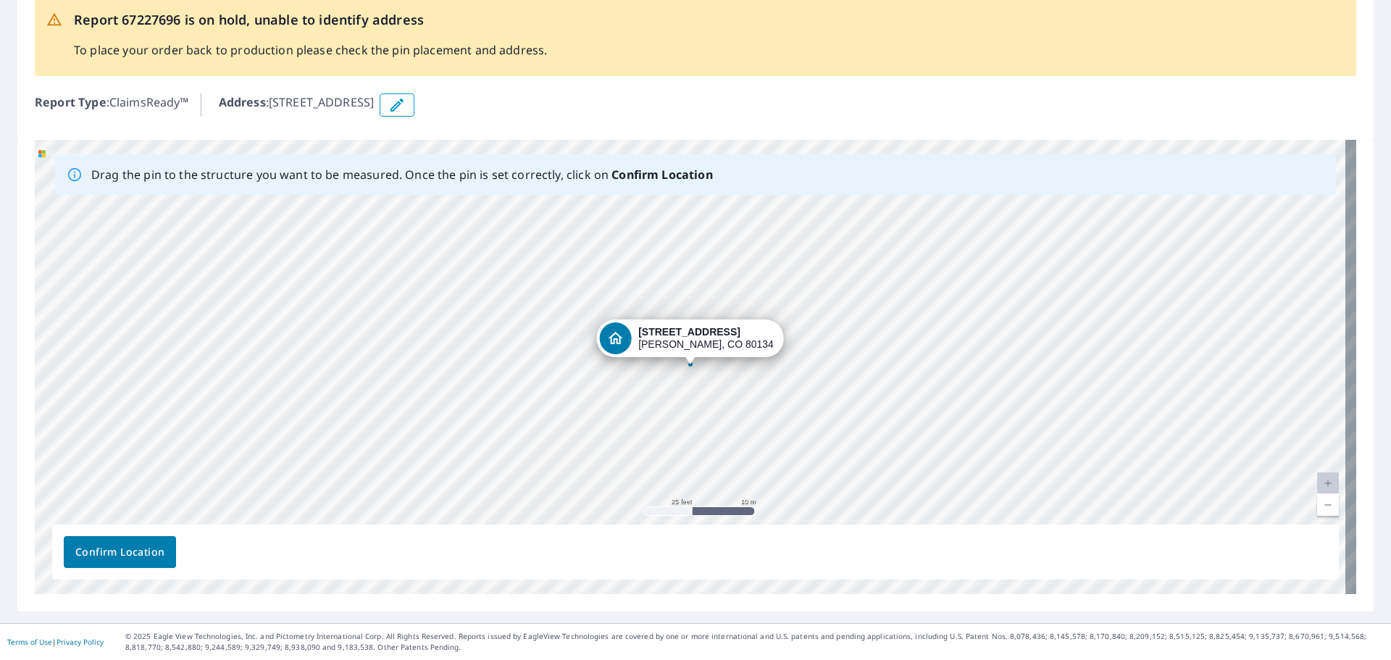
click at [105, 399] on span "Confirm Location" at bounding box center [119, 552] width 89 height 18
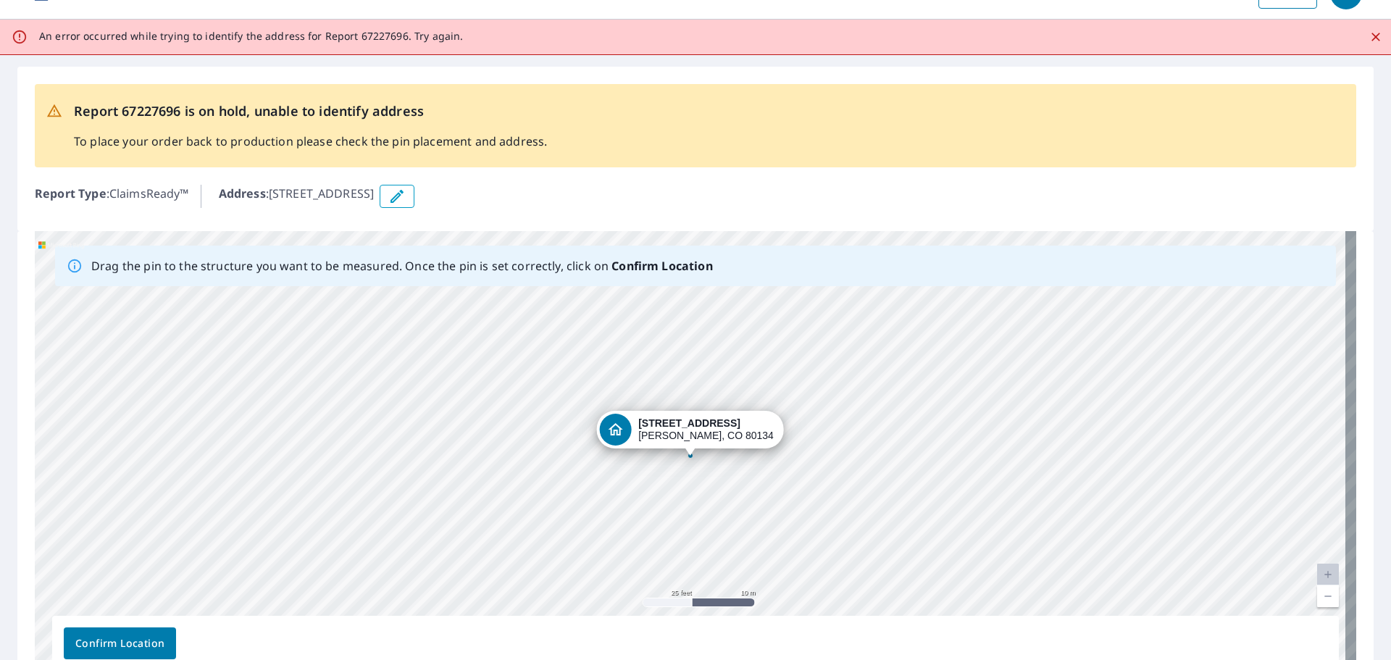
scroll to position [0, 0]
